Goal: Task Accomplishment & Management: Manage account settings

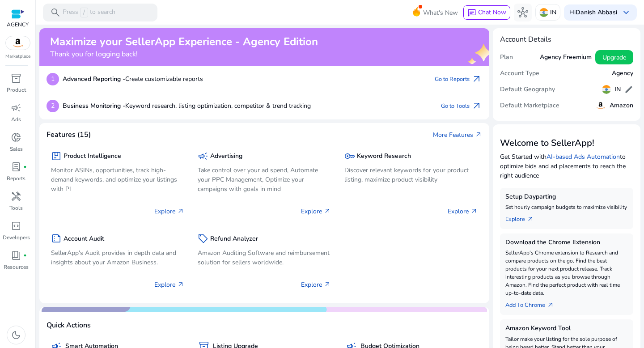
click at [379, 18] on mat-toolbar "search Press / to search What's New chat Chat Now hub IN Hi Danish Abbasi keybo…" at bounding box center [340, 12] width 608 height 25
click at [525, 310] on link "Add To Chrome arrow_outward" at bounding box center [534, 303] width 56 height 13
click at [591, 9] on b "Danish Abbasi" at bounding box center [597, 12] width 42 height 8
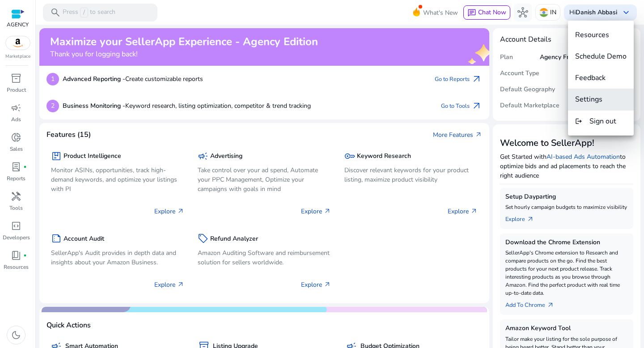
click at [595, 99] on span "Settings" at bounding box center [588, 99] width 27 height 10
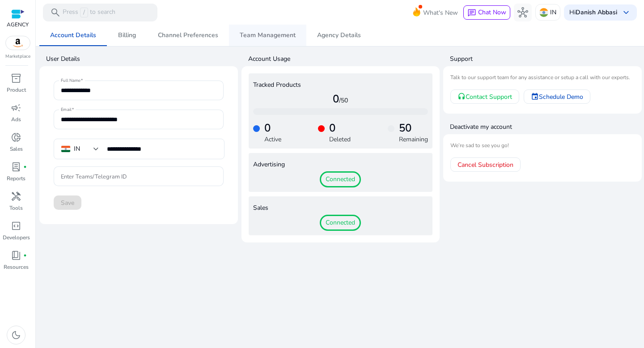
click at [270, 35] on span "Team Management" at bounding box center [268, 35] width 56 height 6
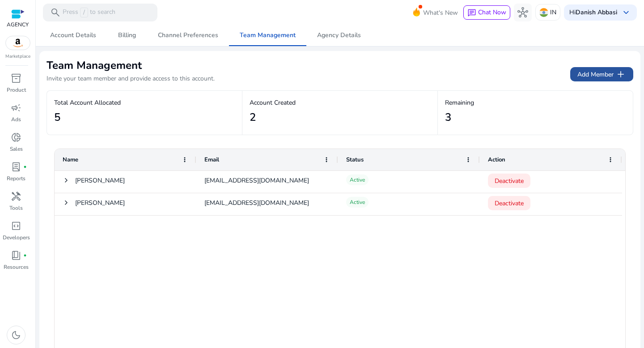
click at [591, 77] on span "Add Member add" at bounding box center [602, 74] width 49 height 11
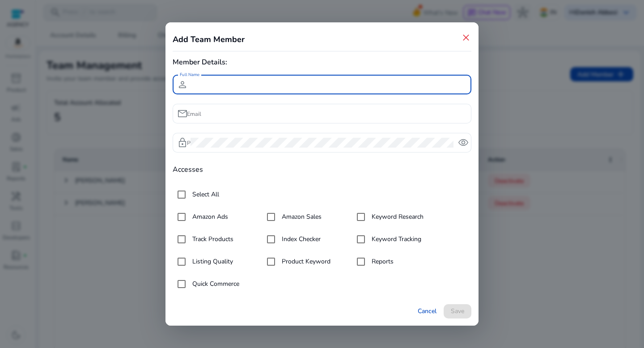
type input "*"
type input "**********"
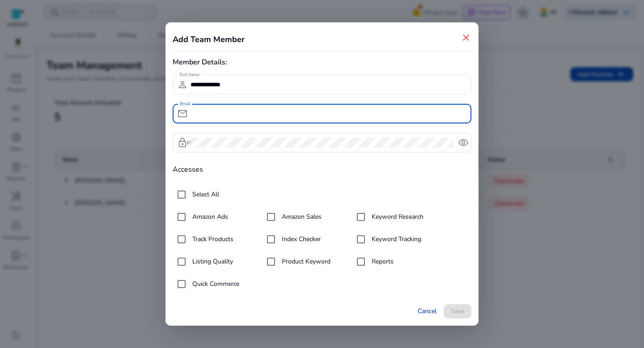
click at [382, 115] on input "Email" at bounding box center [328, 114] width 274 height 10
type input "**********"
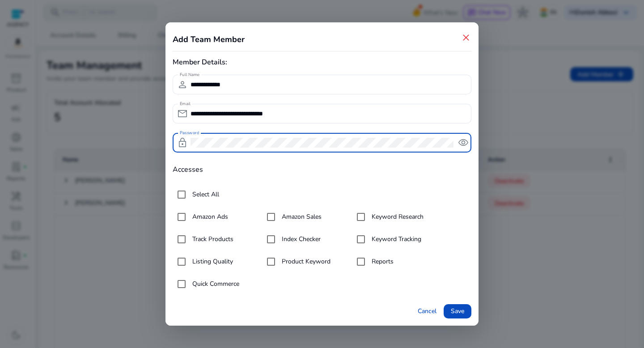
click at [464, 143] on span "remove_red_eye" at bounding box center [463, 142] width 11 height 11
click at [450, 310] on button "Save" at bounding box center [458, 311] width 28 height 14
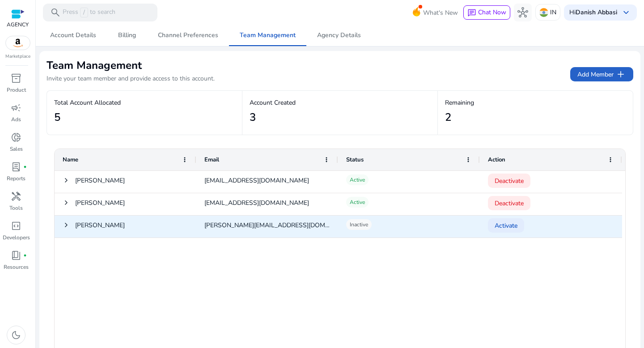
click at [498, 226] on span "Activate" at bounding box center [506, 226] width 23 height 18
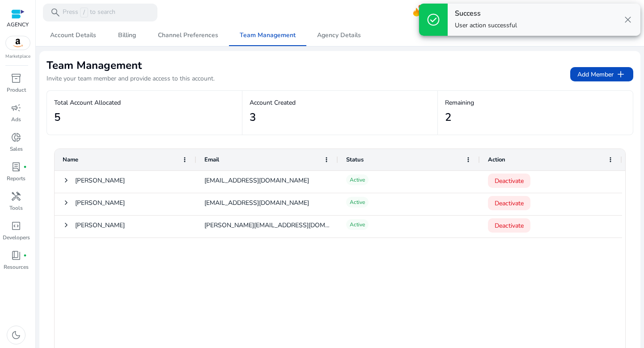
click at [438, 67] on div "Team Management Invite your team member and provide access to this account. Add…" at bounding box center [340, 74] width 587 height 32
click at [17, 18] on div at bounding box center [17, 14] width 13 height 10
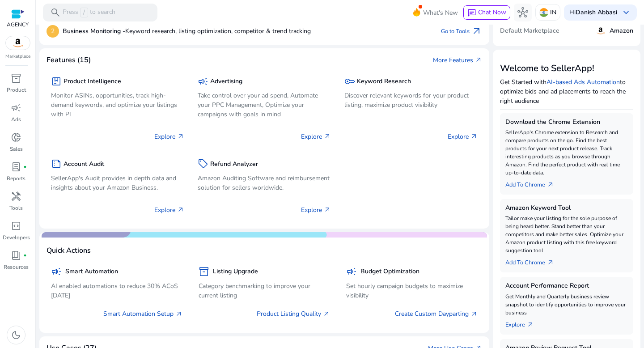
scroll to position [76, 0]
